Goal: Navigation & Orientation: Find specific page/section

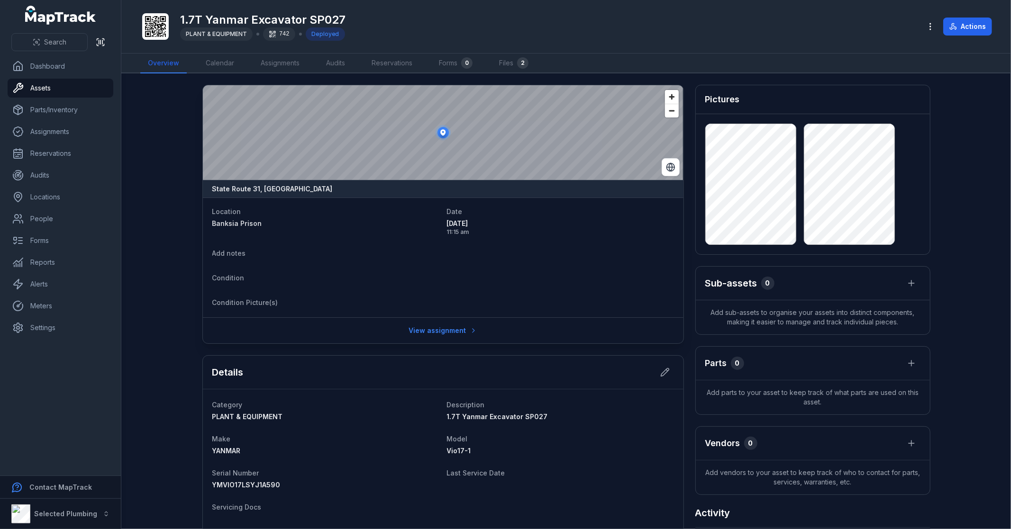
click at [172, 202] on main "State Route 31, Australia Location Banksia Prison Date 17/09/2025 11:15 am Add …" at bounding box center [566, 301] width 890 height 456
click at [166, 209] on main "State Route 31, Australia Location Banksia Prison Date 17/09/2025 11:15 am Add …" at bounding box center [566, 301] width 890 height 456
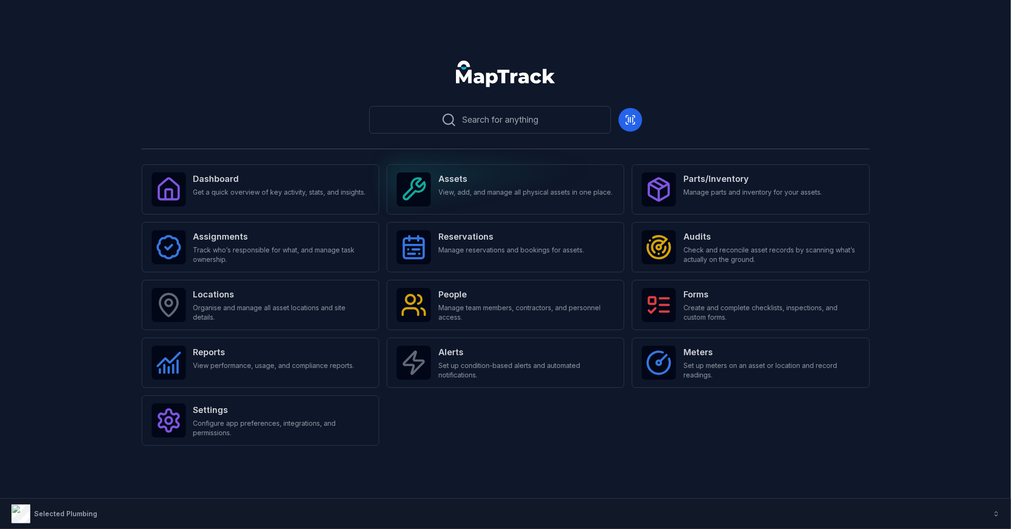
click at [471, 194] on span "View, add, and manage all physical assets in one place." at bounding box center [525, 192] width 174 height 9
